Goal: Task Accomplishment & Management: Manage account settings

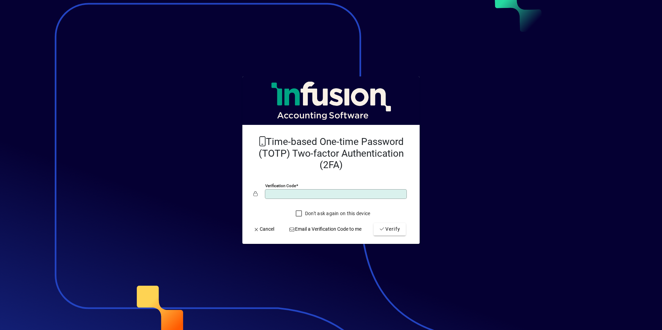
type input "******"
click at [374, 223] on button "Verify" at bounding box center [390, 229] width 32 height 12
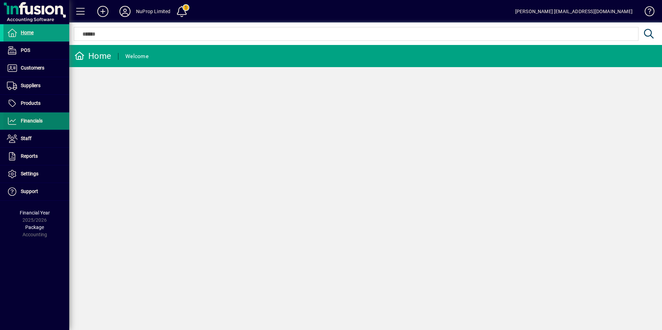
click at [36, 123] on span "Financials" at bounding box center [32, 121] width 22 height 6
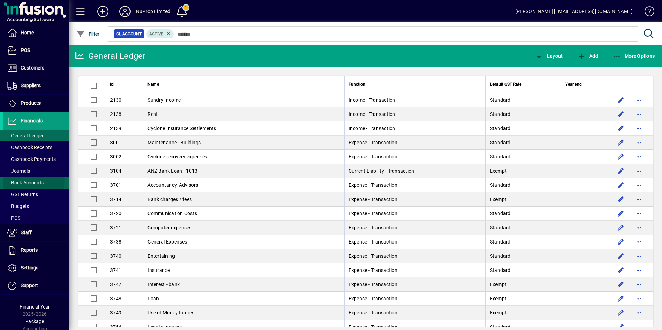
click at [34, 182] on span "Bank Accounts" at bounding box center [25, 183] width 37 height 6
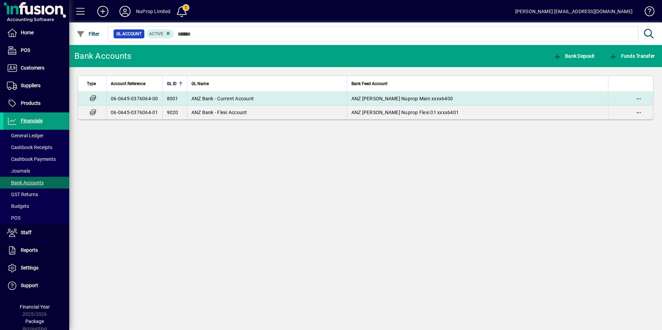
click at [224, 100] on span "ANZ Bank - Current Account" at bounding box center [222, 99] width 63 height 6
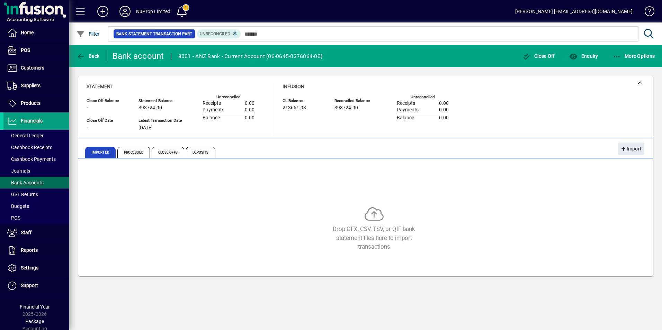
click at [182, 8] on span at bounding box center [181, 11] width 17 height 17
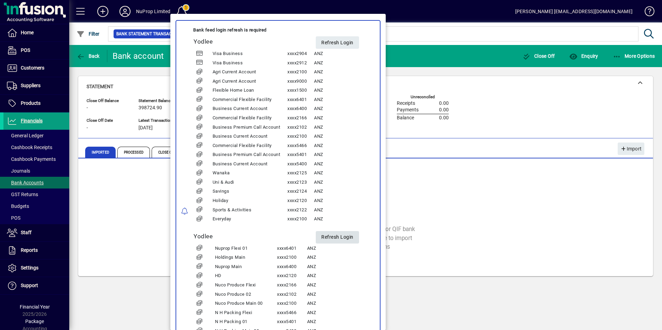
click at [337, 238] on span "Refresh Login" at bounding box center [337, 237] width 32 height 11
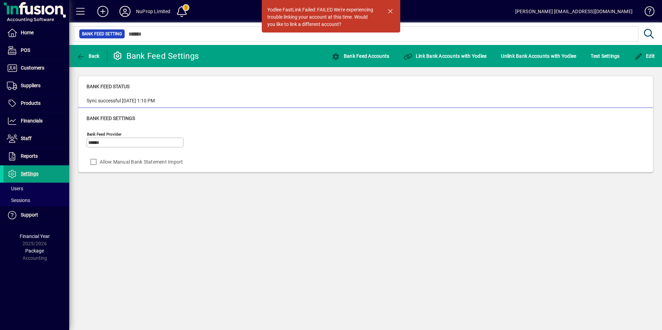
click at [126, 13] on icon at bounding box center [125, 11] width 14 height 11
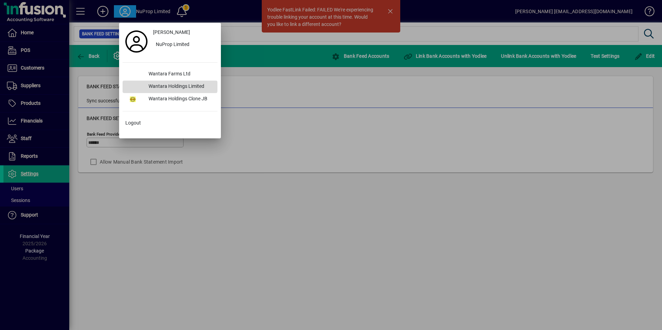
click at [162, 85] on div "Wantara Holdings Limited" at bounding box center [180, 87] width 74 height 12
